Goal: Task Accomplishment & Management: Use online tool/utility

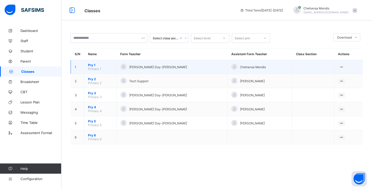
click at [95, 66] on span "Pry 1" at bounding box center [100, 65] width 25 height 4
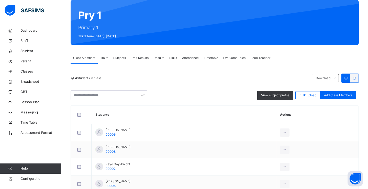
scroll to position [44, 0]
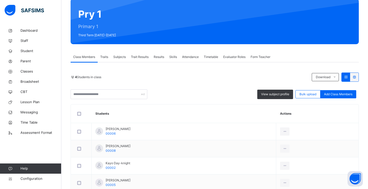
click at [106, 57] on span "Traits" at bounding box center [104, 57] width 8 height 5
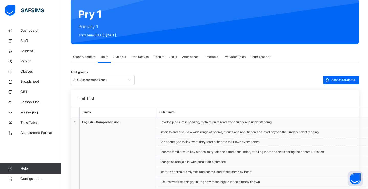
click at [86, 58] on span "Class Members" at bounding box center [84, 57] width 22 height 5
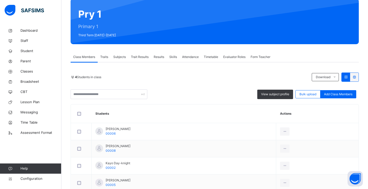
click at [112, 58] on div "Subjects" at bounding box center [120, 57] width 18 height 10
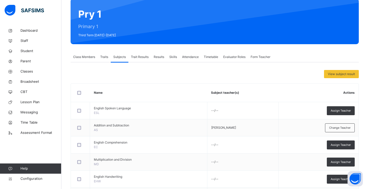
drag, startPoint x: 102, startPoint y: 57, endPoint x: 117, endPoint y: 57, distance: 14.8
click at [103, 57] on span "Traits" at bounding box center [104, 57] width 8 height 5
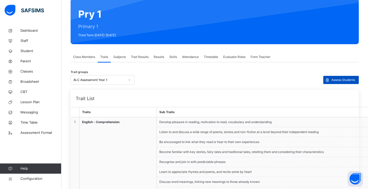
click at [339, 81] on span "Assess Students" at bounding box center [343, 80] width 24 height 5
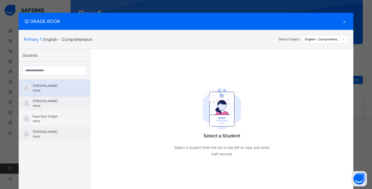
click at [57, 91] on div "[PERSON_NAME] 00006" at bounding box center [56, 88] width 46 height 9
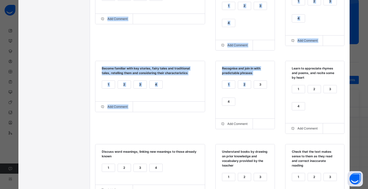
drag, startPoint x: 151, startPoint y: 92, endPoint x: 246, endPoint y: 86, distance: 95.3
click at [246, 86] on div "Grade Rating Guide ★ ★ ★ ★ 1 : Mastering ★ ★ ★ ★ 4 : Not Yet Assessed ★ ★ ★ ★ 2…" at bounding box center [220, 145] width 260 height 453
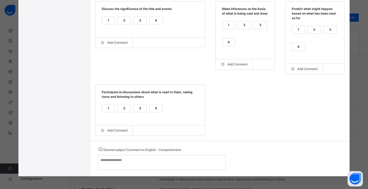
scroll to position [173, 0]
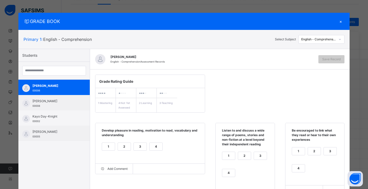
scroll to position [26, 0]
click at [315, 41] on div "English - Comprehension" at bounding box center [318, 39] width 35 height 5
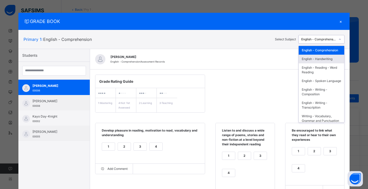
click at [314, 62] on div "English - Handwriting" at bounding box center [322, 59] width 46 height 9
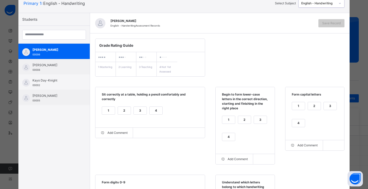
scroll to position [49, 0]
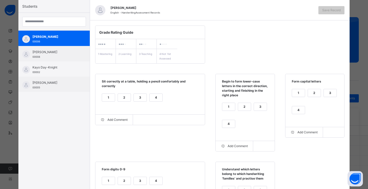
click at [156, 99] on div "4" at bounding box center [156, 98] width 13 height 8
click at [105, 96] on div "1" at bounding box center [108, 98] width 13 height 8
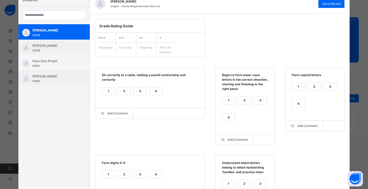
scroll to position [57, 0]
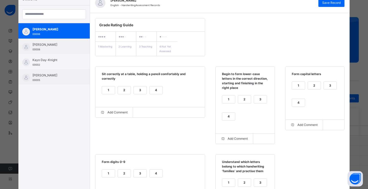
click at [229, 101] on div "1" at bounding box center [228, 100] width 13 height 8
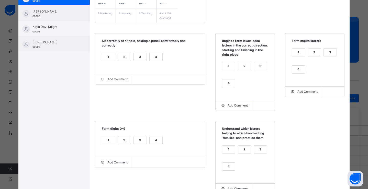
scroll to position [114, 0]
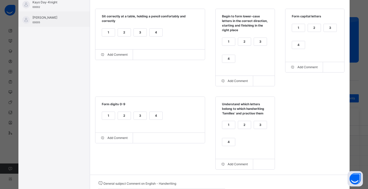
click at [103, 116] on div "1" at bounding box center [108, 116] width 13 height 8
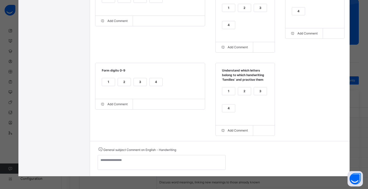
scroll to position [0, 0]
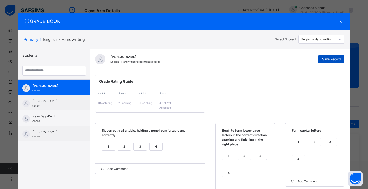
click at [333, 60] on span "Save Record" at bounding box center [331, 59] width 18 height 5
click at [168, 42] on div "Primary 1 : English - Handwriting" at bounding box center [148, 39] width 249 height 6
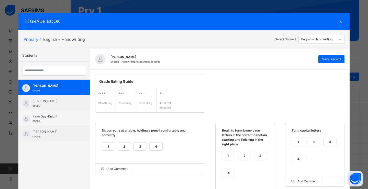
click at [342, 23] on div "×" at bounding box center [341, 21] width 8 height 7
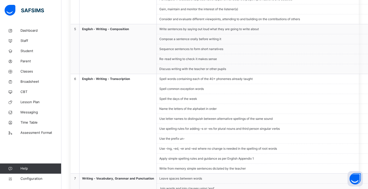
scroll to position [688, 0]
